Goal: Check status: Check status

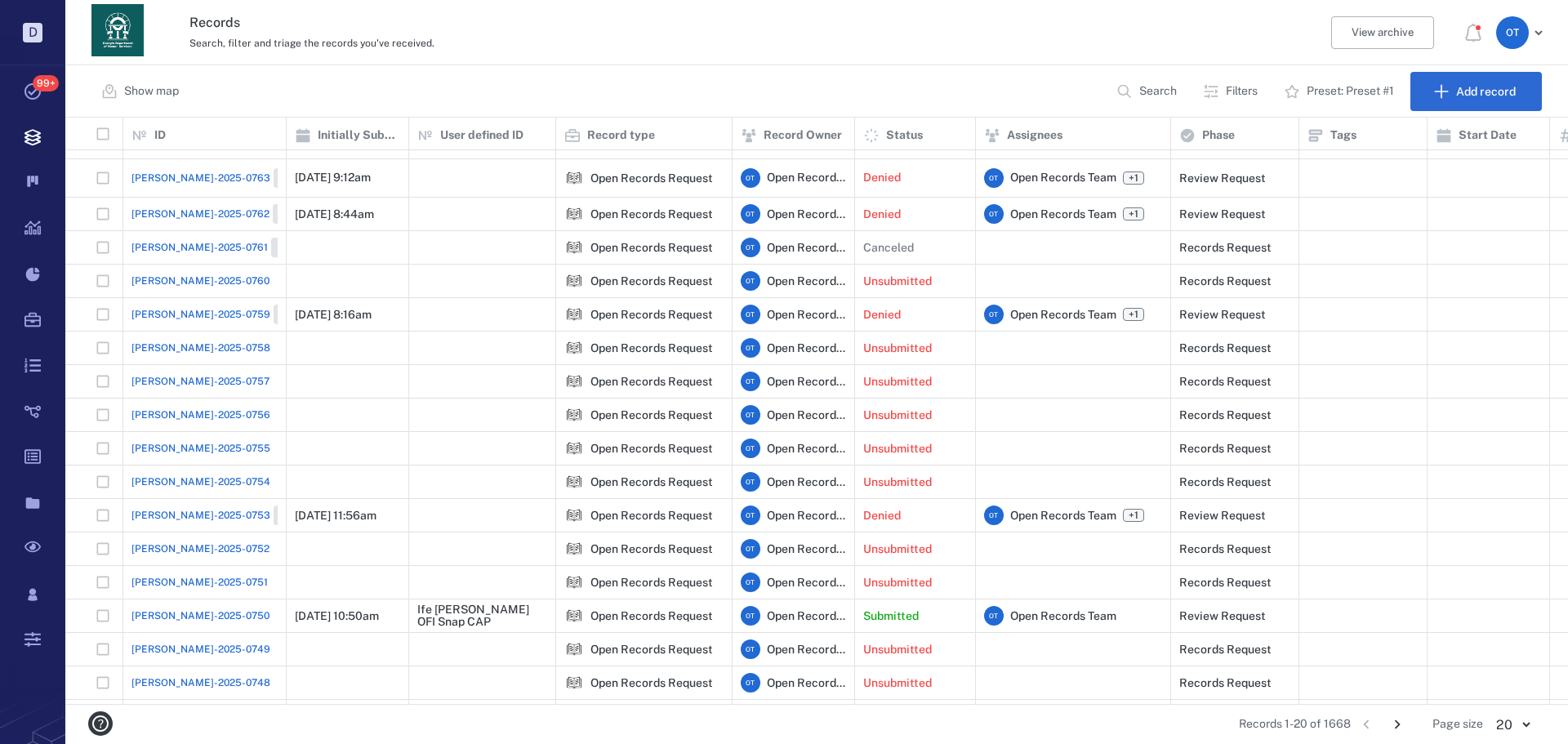
scroll to position [129, 0]
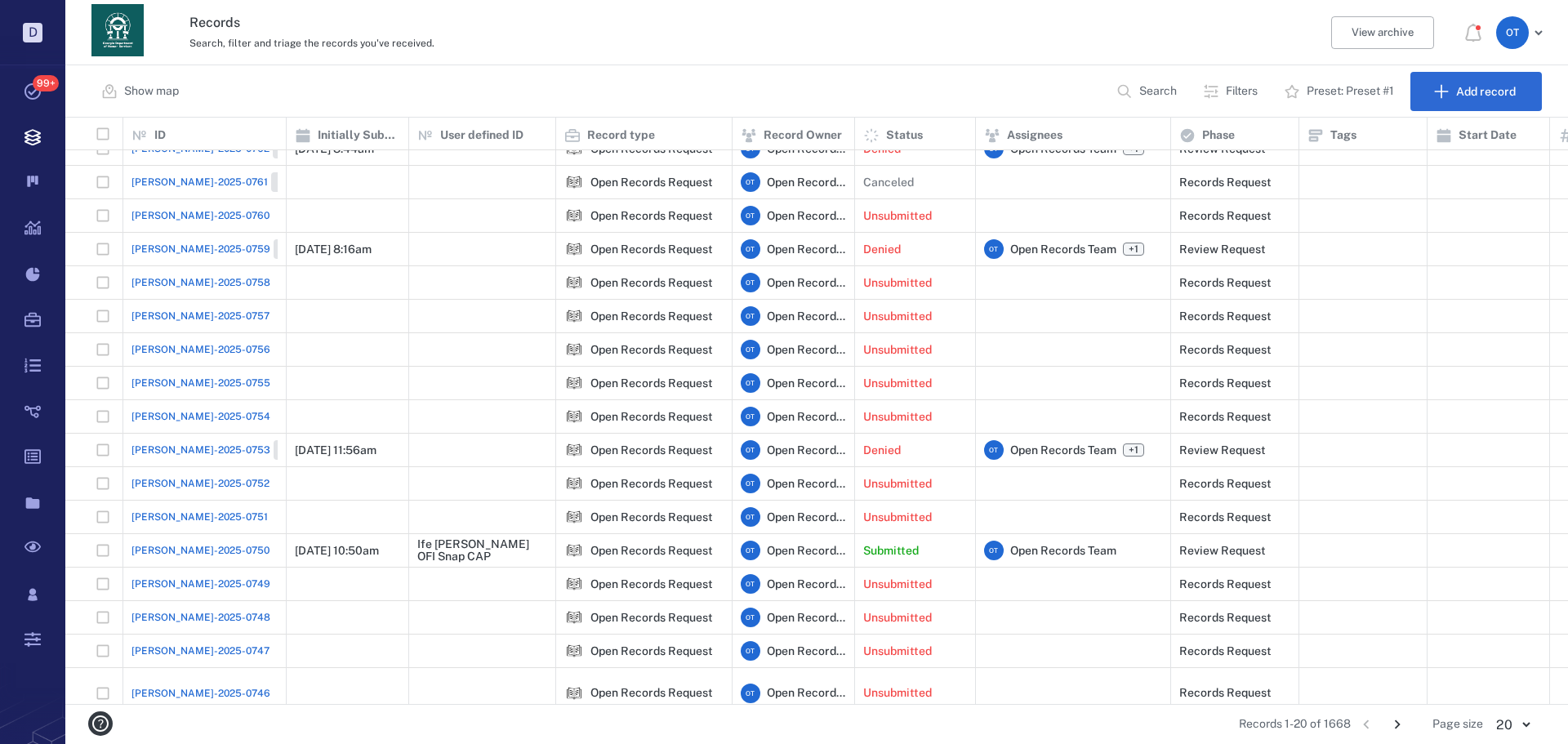
click at [1401, 722] on icon "Go to next page" at bounding box center [1397, 724] width 18 height 18
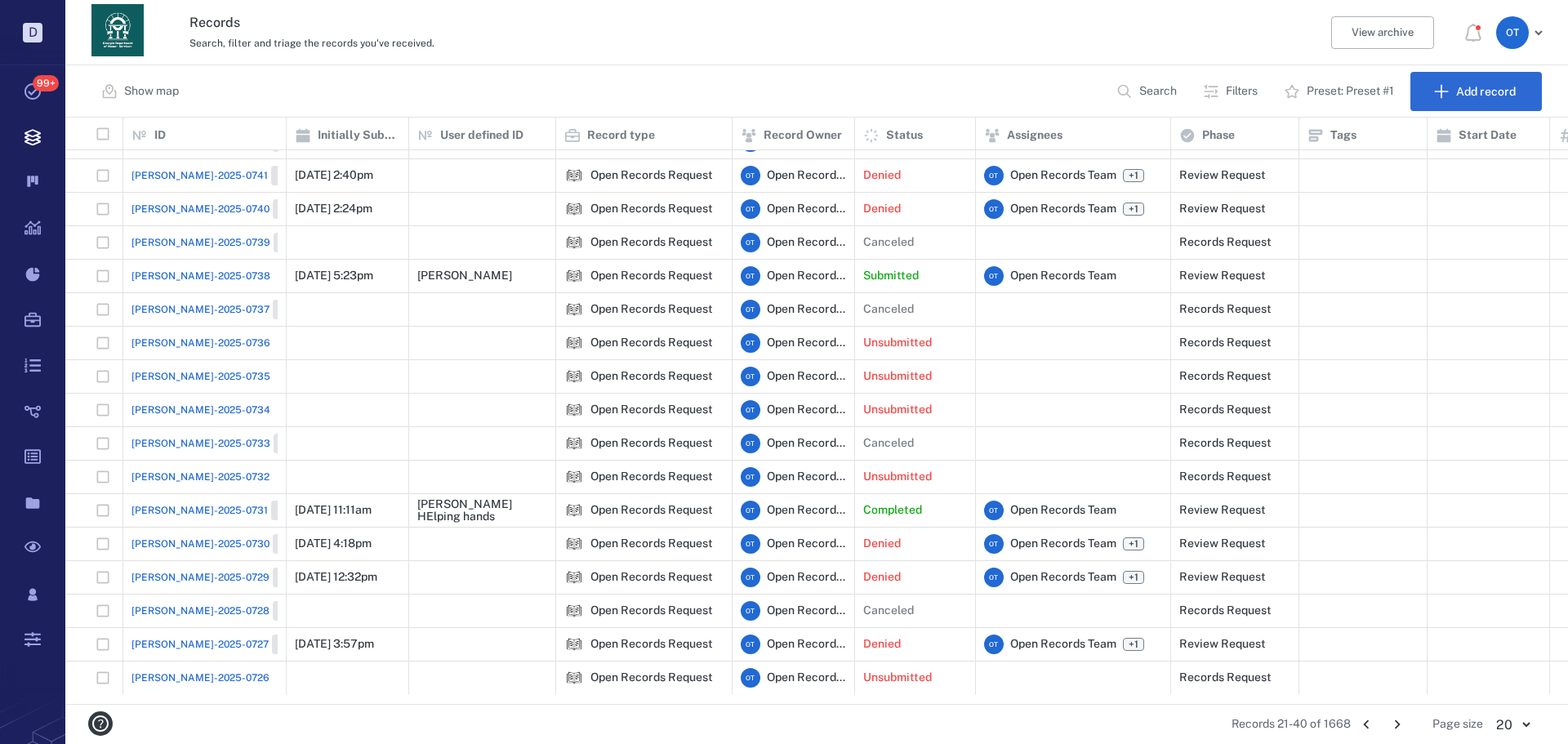
scroll to position [0, 0]
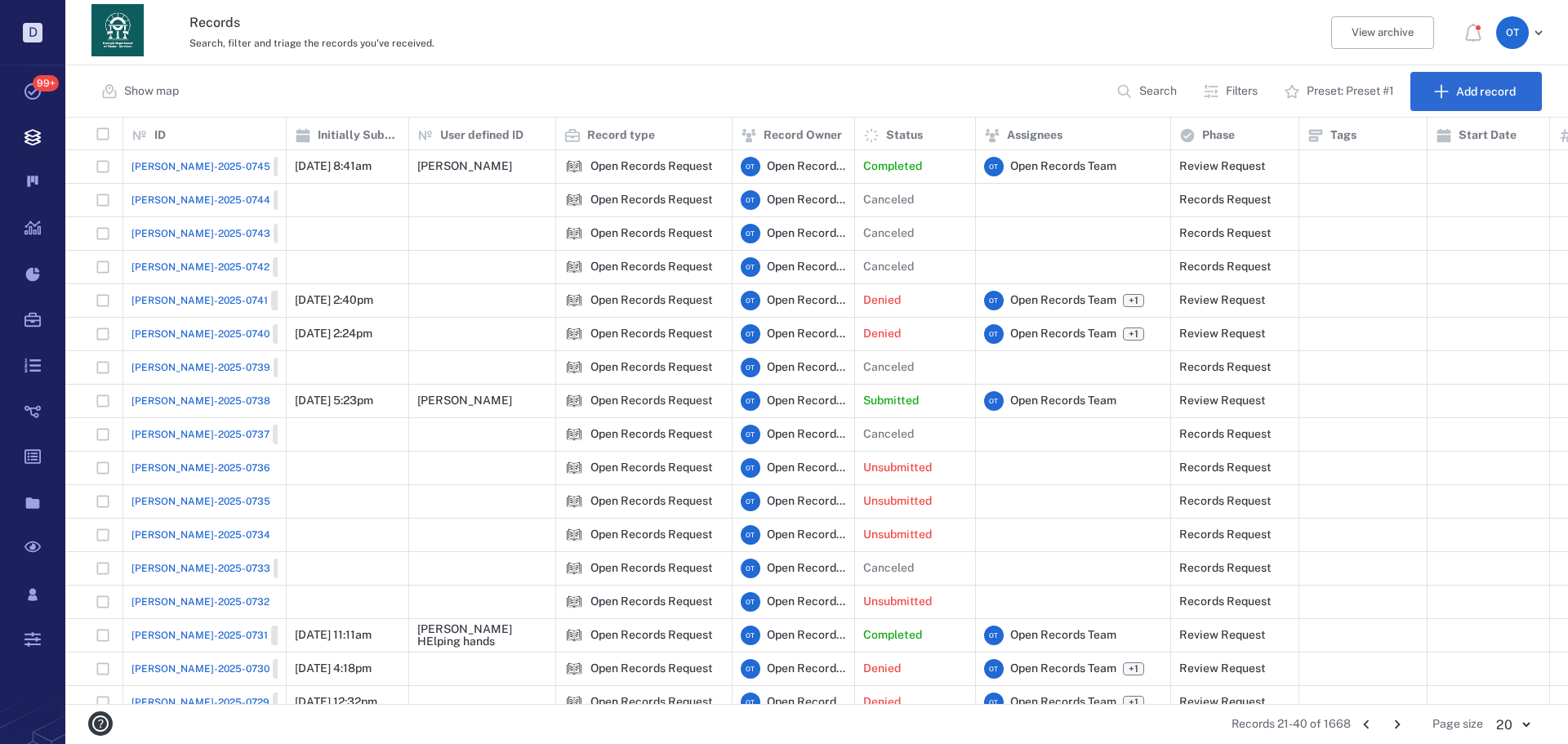
click at [199, 404] on span "[PERSON_NAME]-2025-0738" at bounding box center [201, 401] width 138 height 15
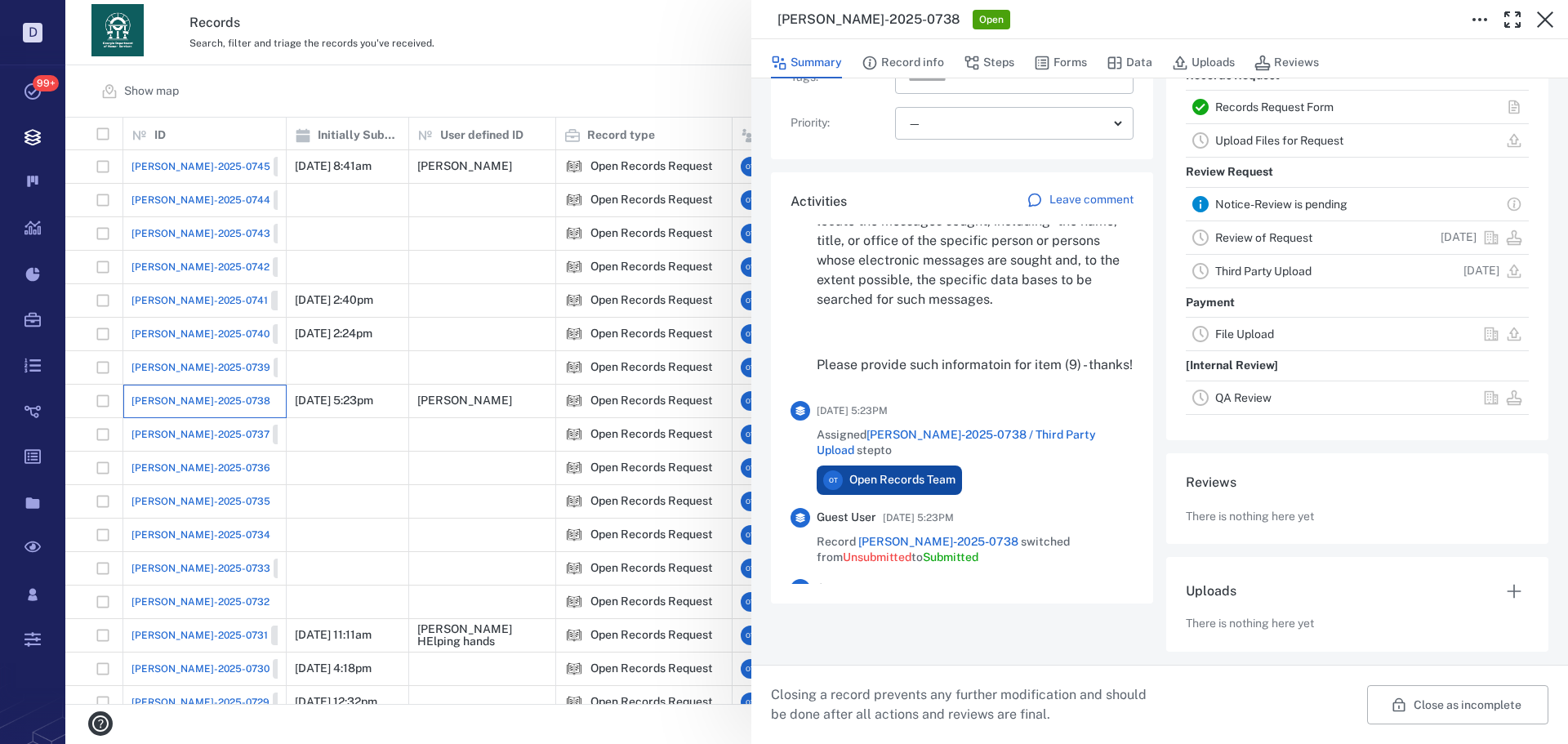
scroll to position [2532, 0]
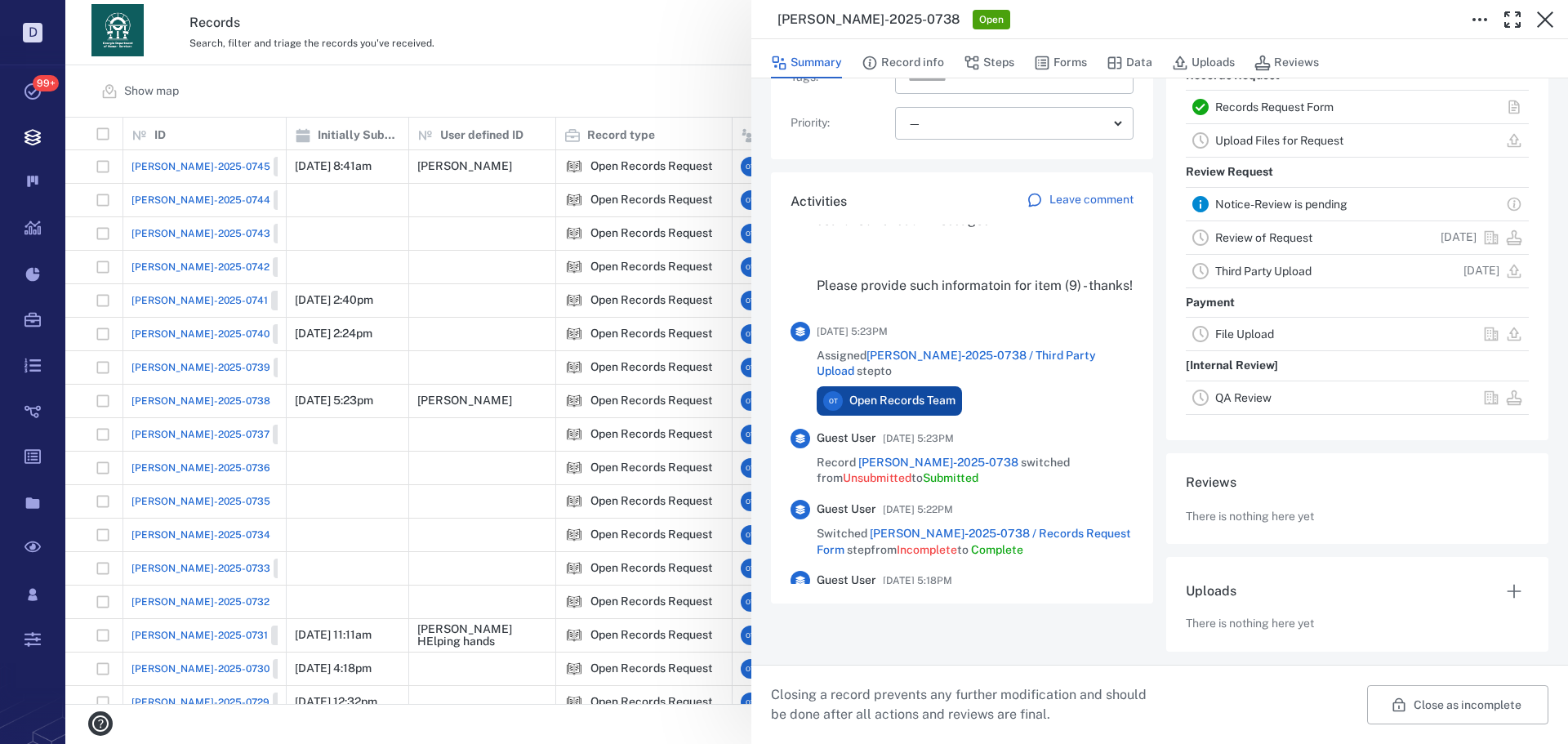
click at [664, 70] on div "[PERSON_NAME]-2025-0738 Open Summary Record info Steps Forms Data Uploads Revie…" at bounding box center [816, 372] width 1503 height 744
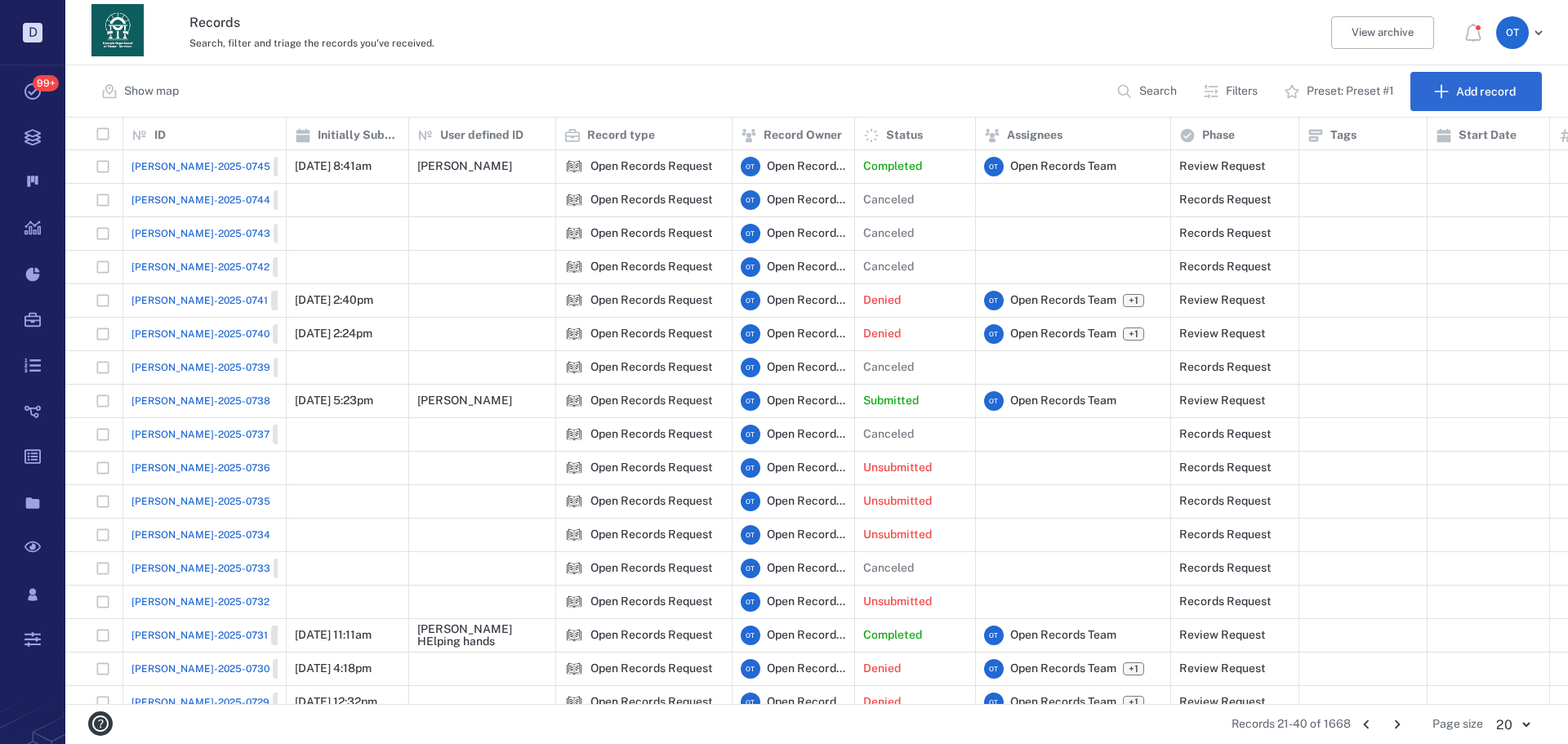
scroll to position [129, 0]
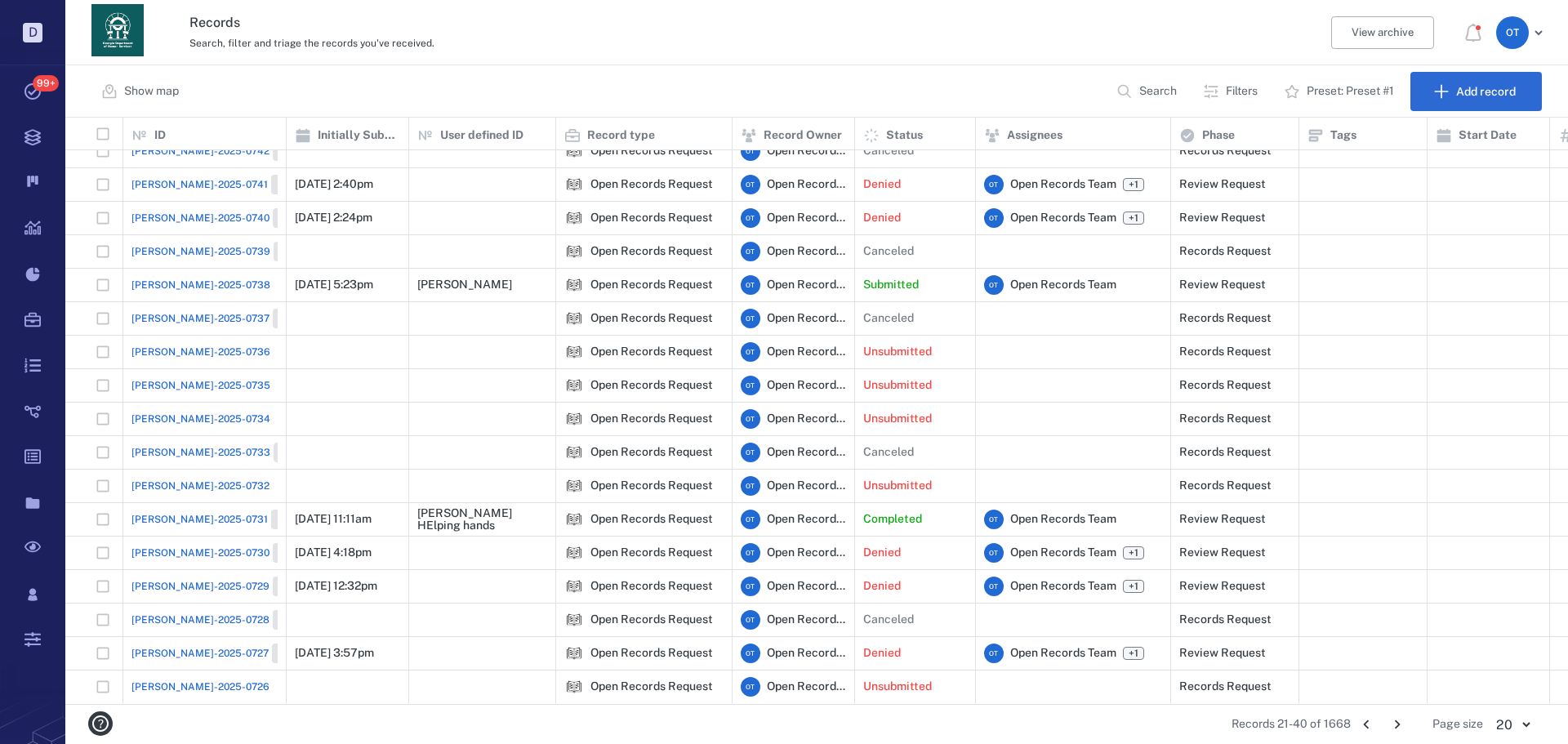
click at [1396, 726] on icon "Go to next page" at bounding box center [1397, 724] width 18 height 18
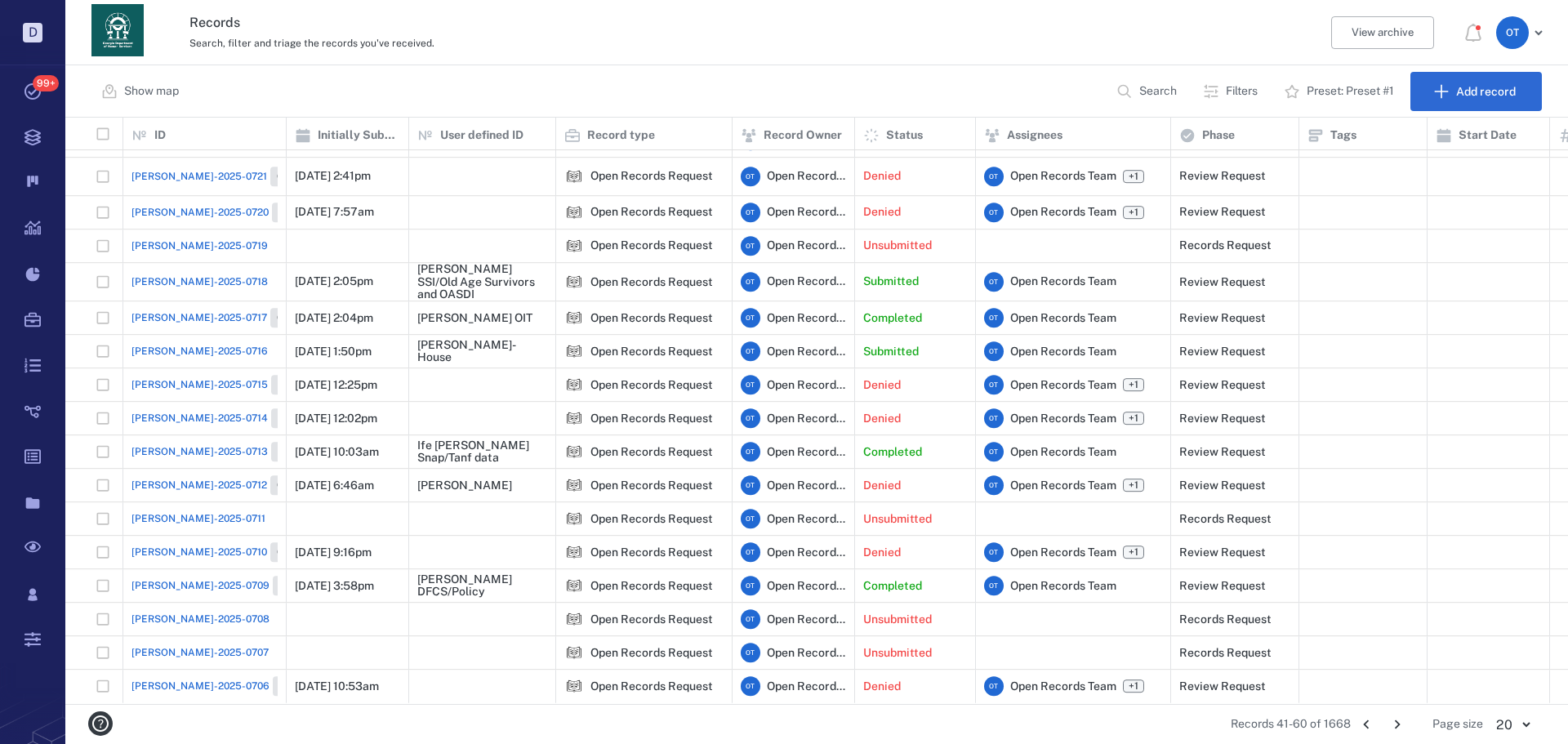
scroll to position [138, 0]
click at [1366, 727] on icon "Go to previous page" at bounding box center [1366, 724] width 18 height 18
click at [1367, 726] on icon "Go to previous page" at bounding box center [1366, 724] width 6 height 9
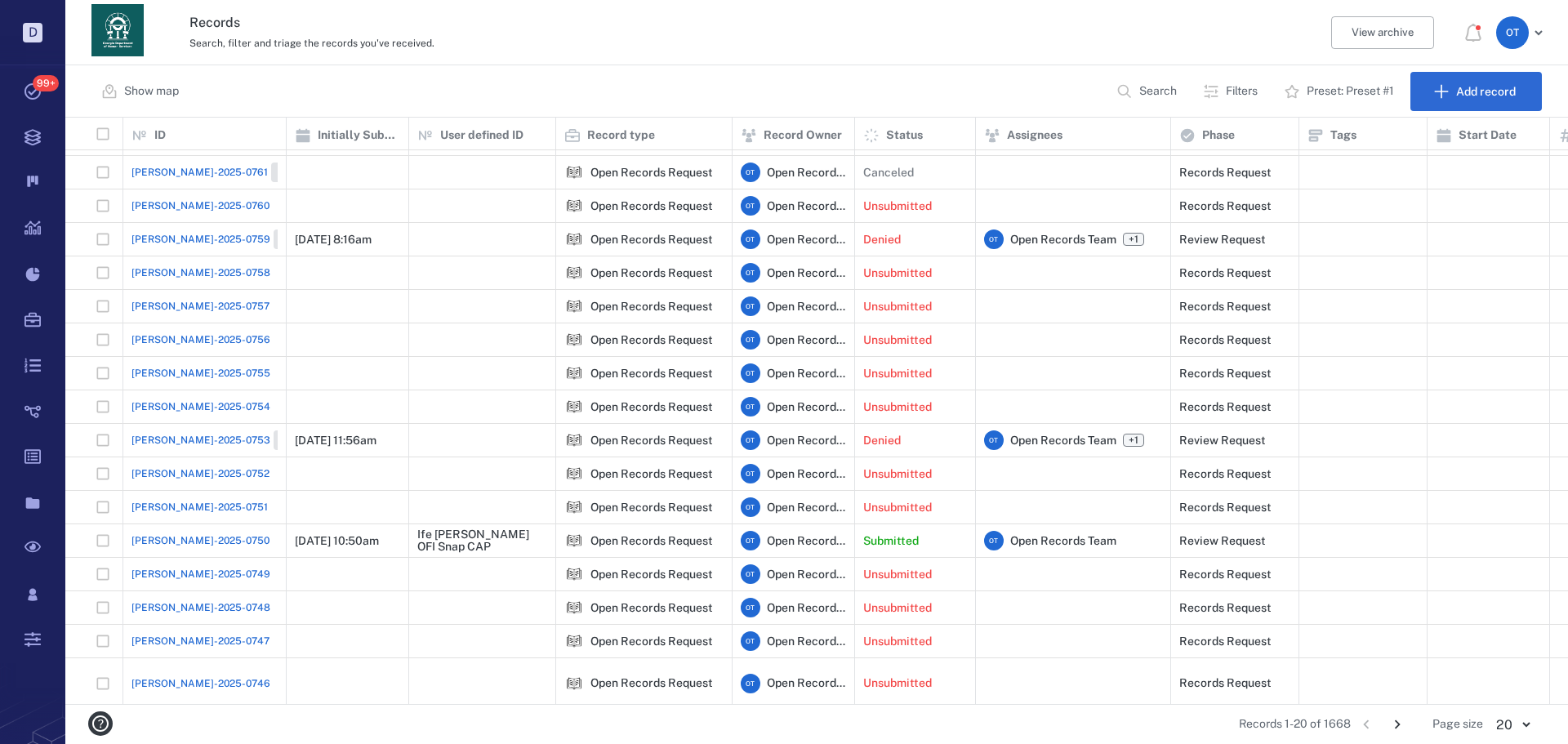
scroll to position [0, 0]
